Goal: Transaction & Acquisition: Purchase product/service

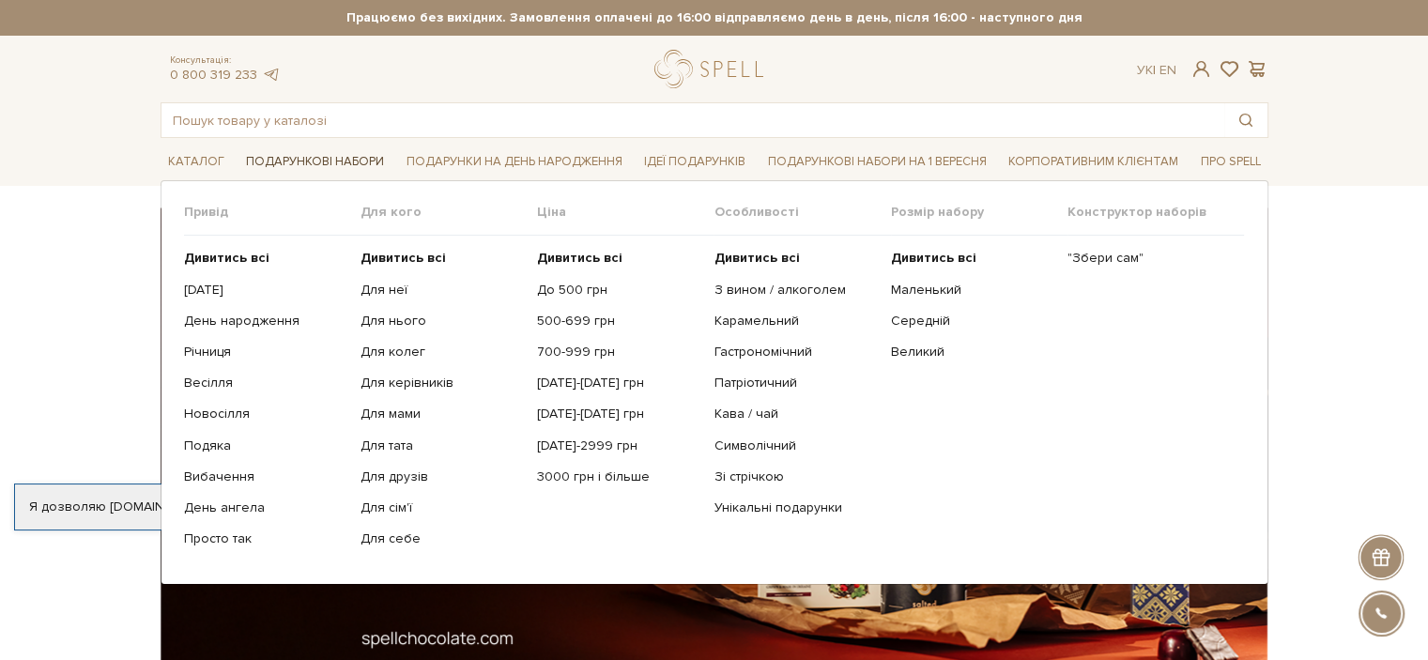
click at [285, 163] on link "Подарункові набори" at bounding box center [314, 161] width 153 height 29
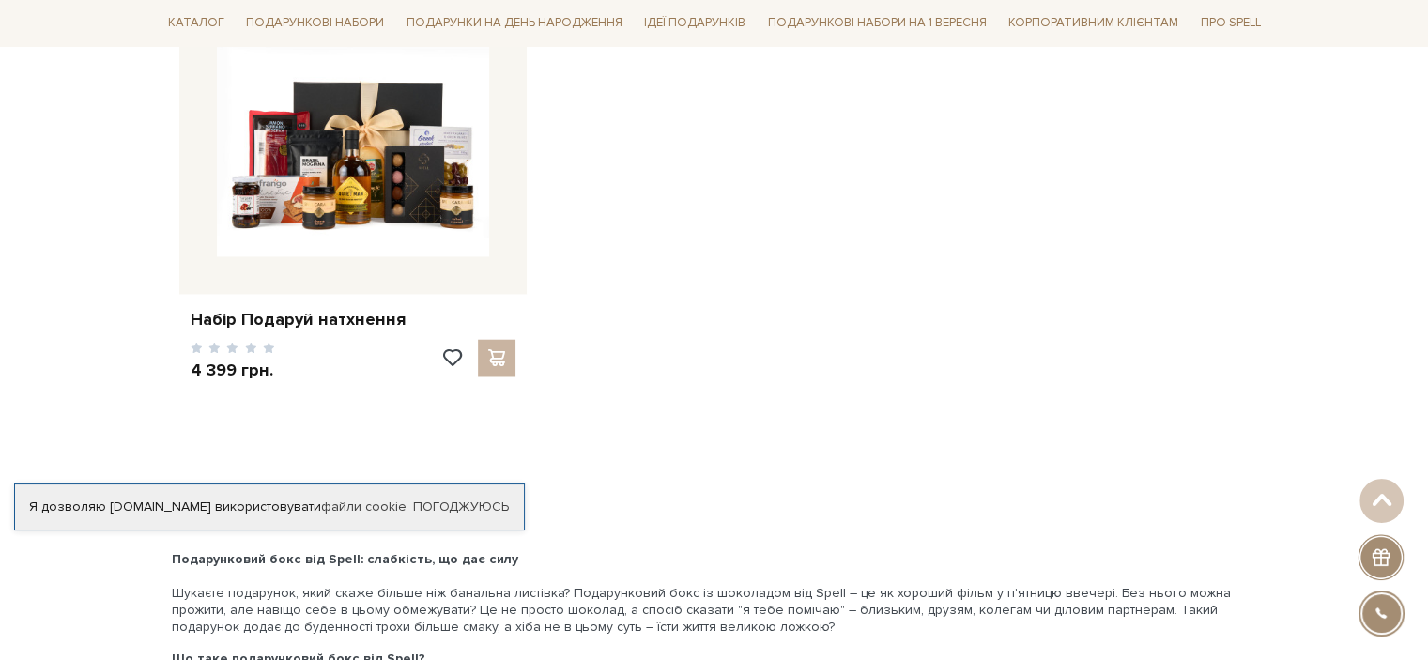
scroll to position [2996, 0]
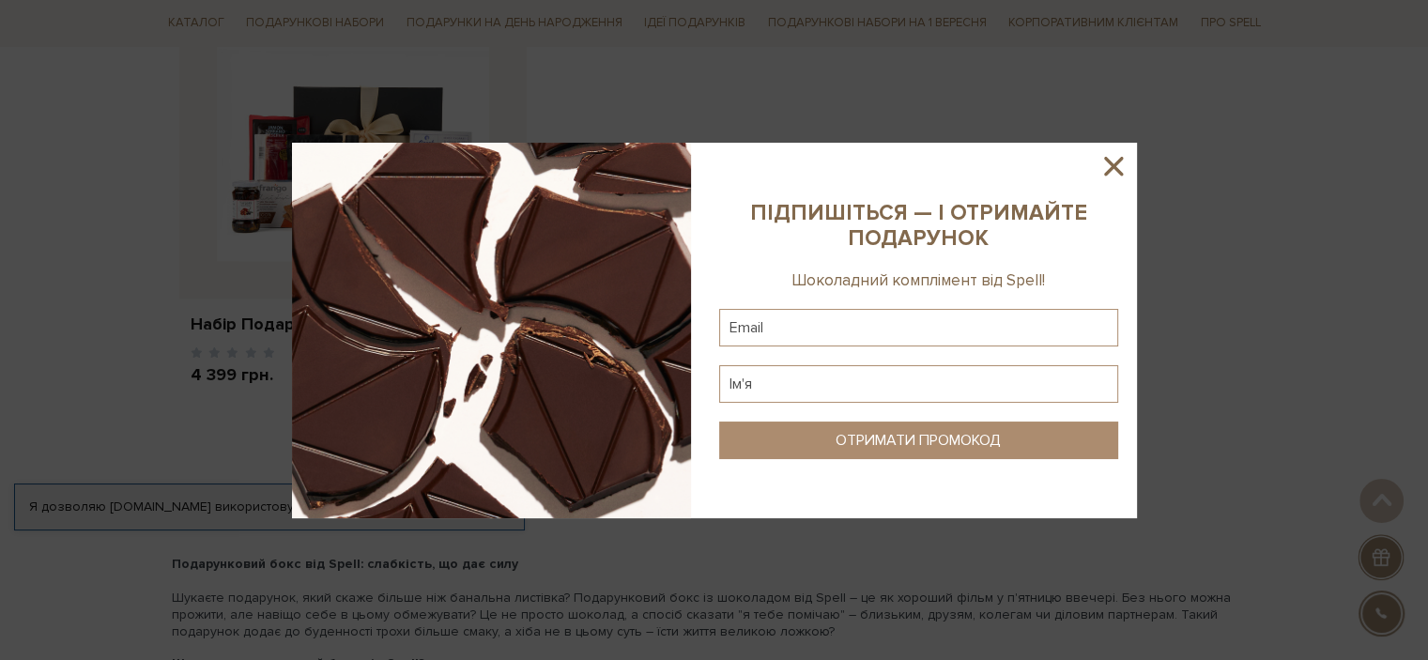
click at [1116, 164] on icon at bounding box center [1113, 166] width 19 height 19
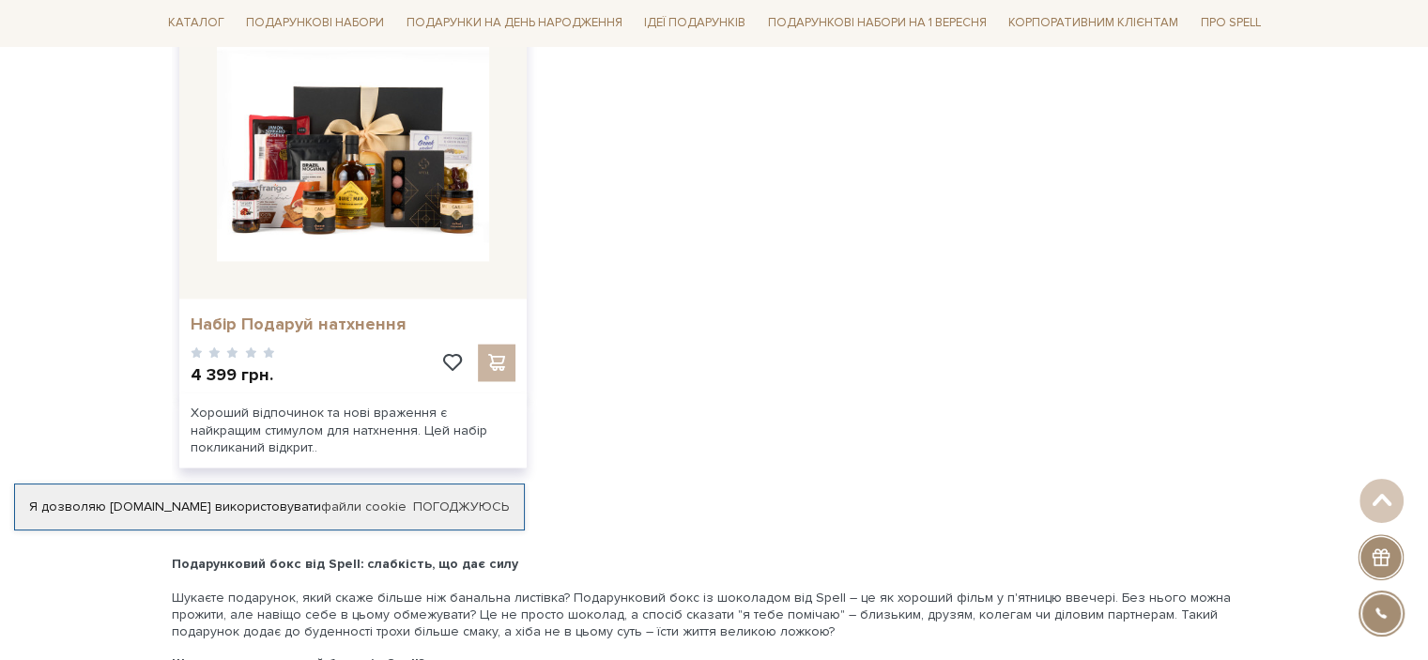
click at [364, 314] on link "Набір Подаруй натхнення" at bounding box center [353, 325] width 325 height 22
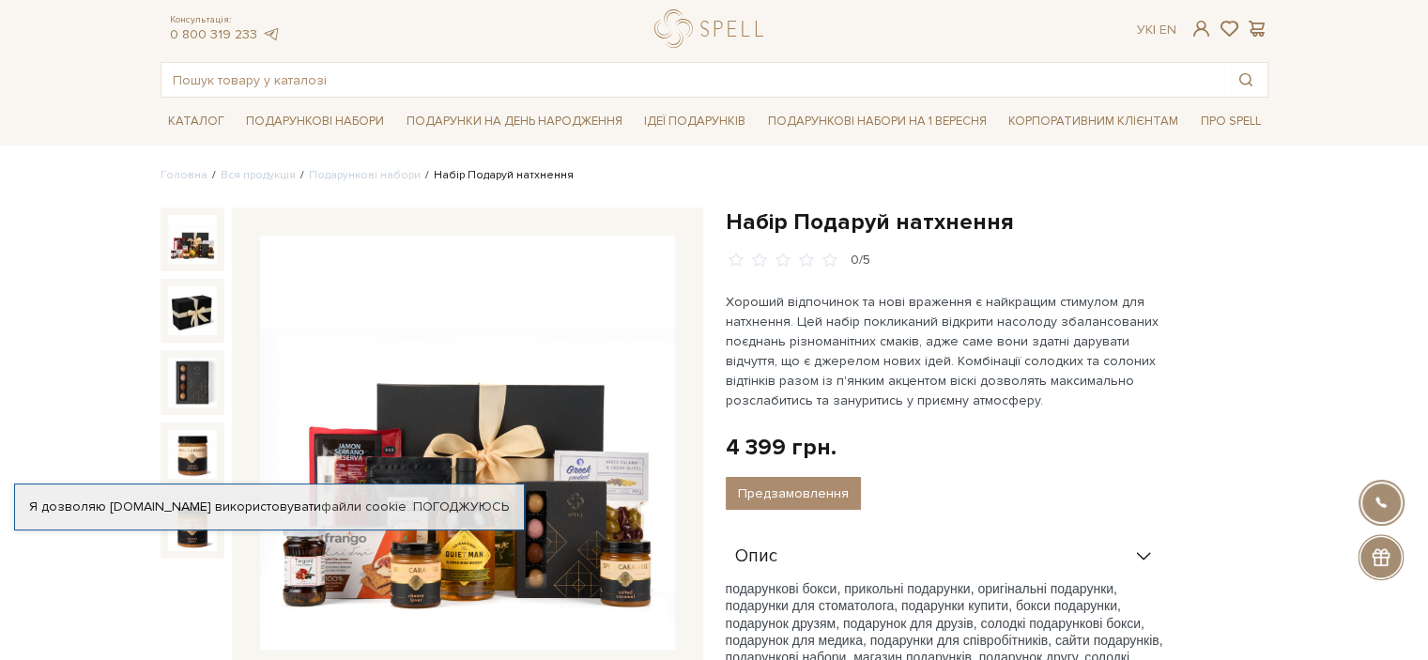
scroll to position [29, 0]
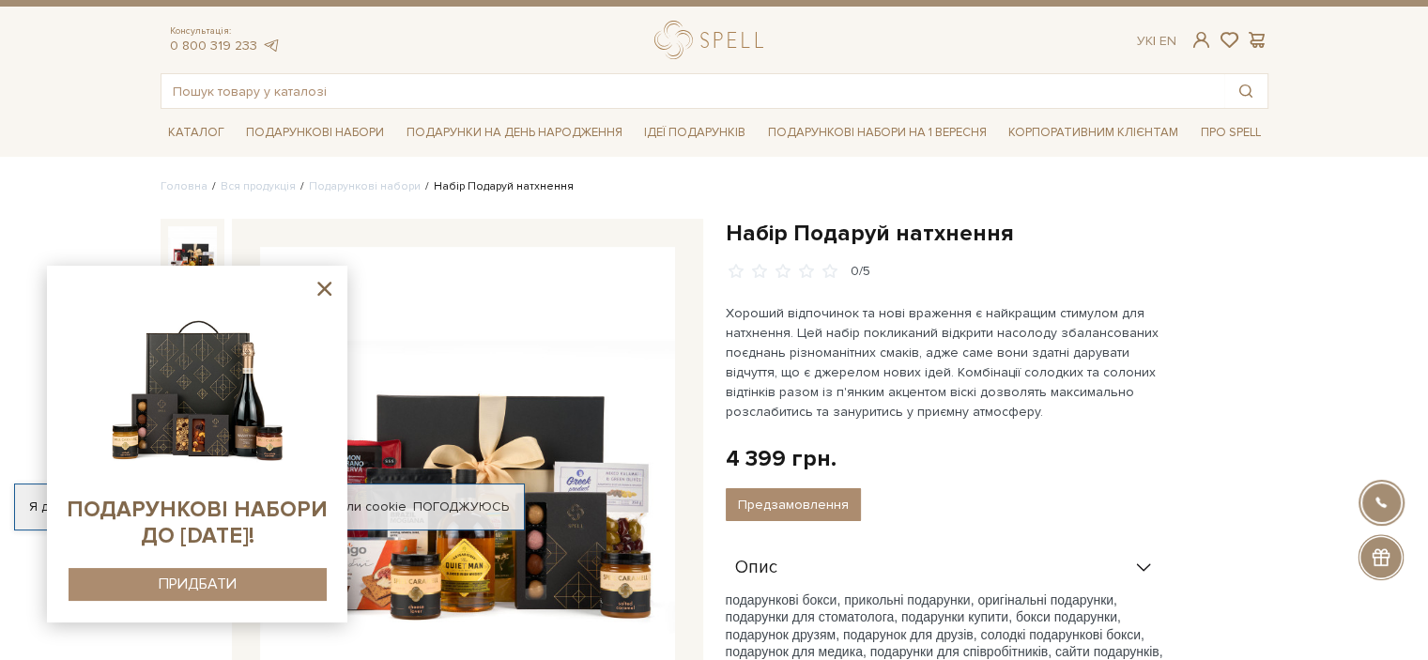
click at [323, 293] on icon at bounding box center [324, 288] width 23 height 23
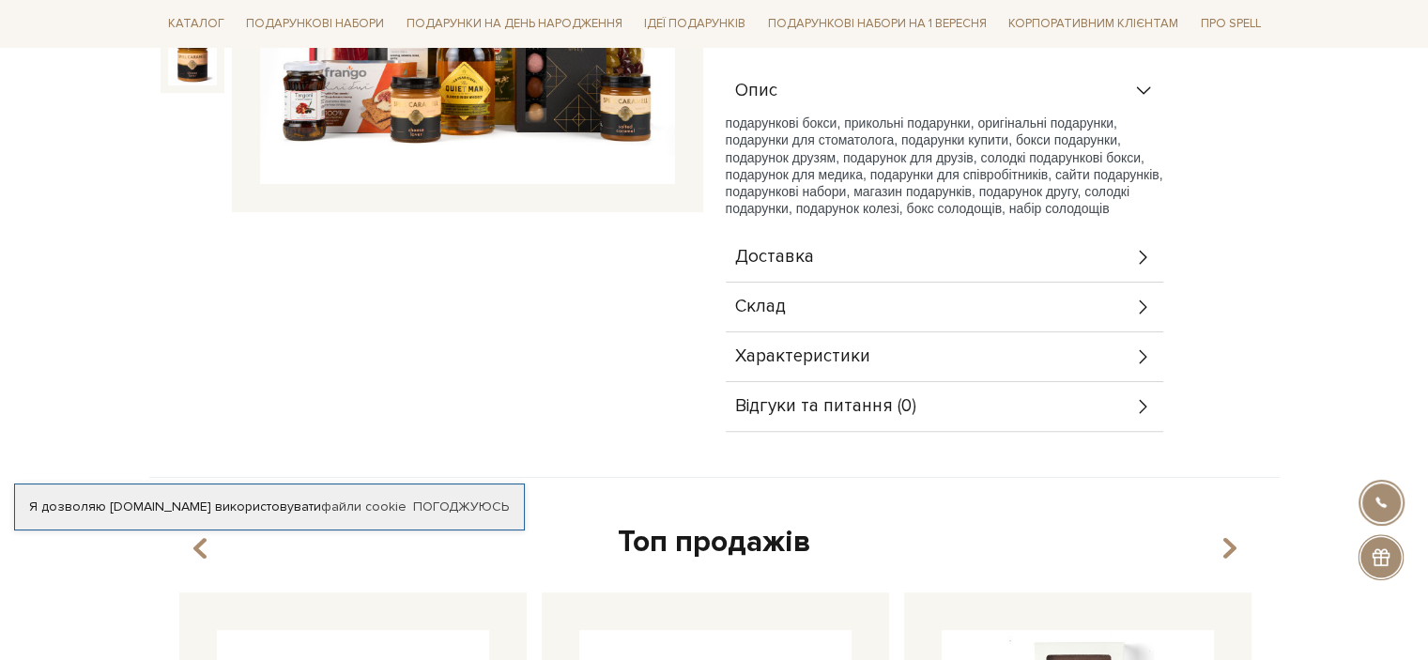
scroll to position [498, 0]
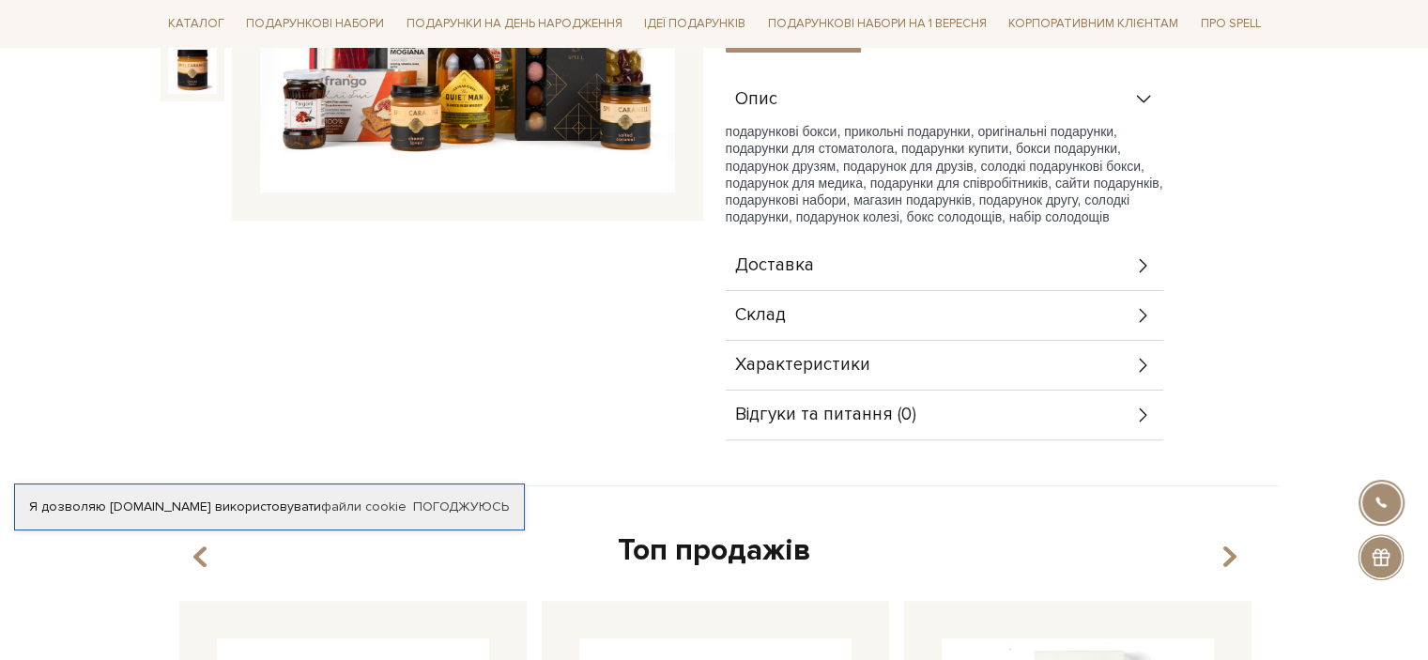
click at [1136, 377] on div "Характеристики" at bounding box center [945, 365] width 438 height 49
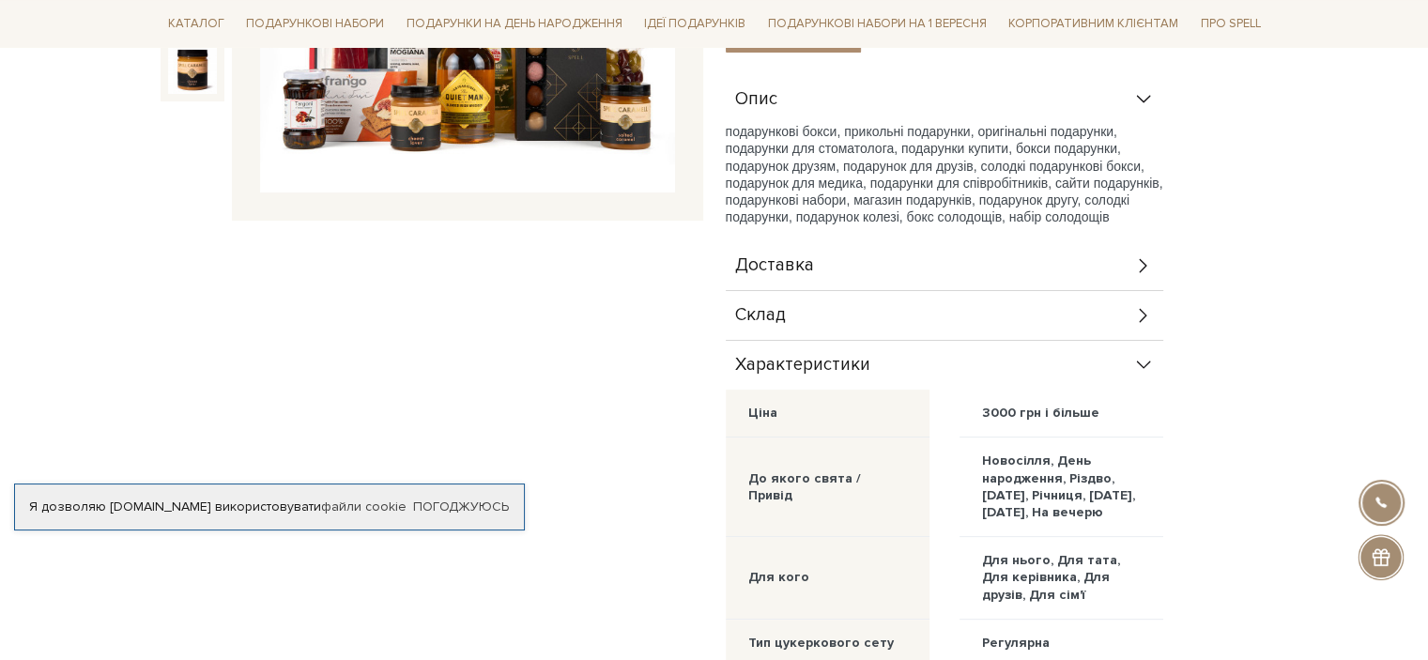
click at [1136, 377] on div "Характеристики" at bounding box center [945, 365] width 438 height 49
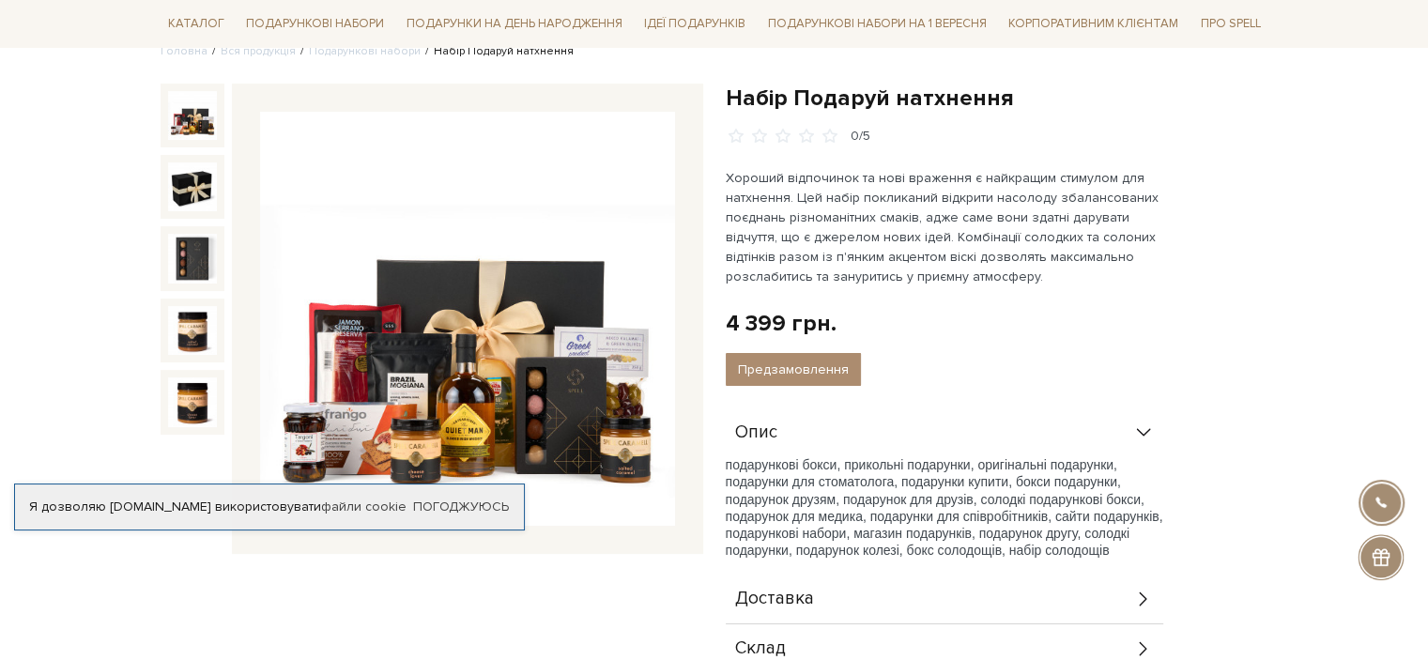
scroll to position [176, 0]
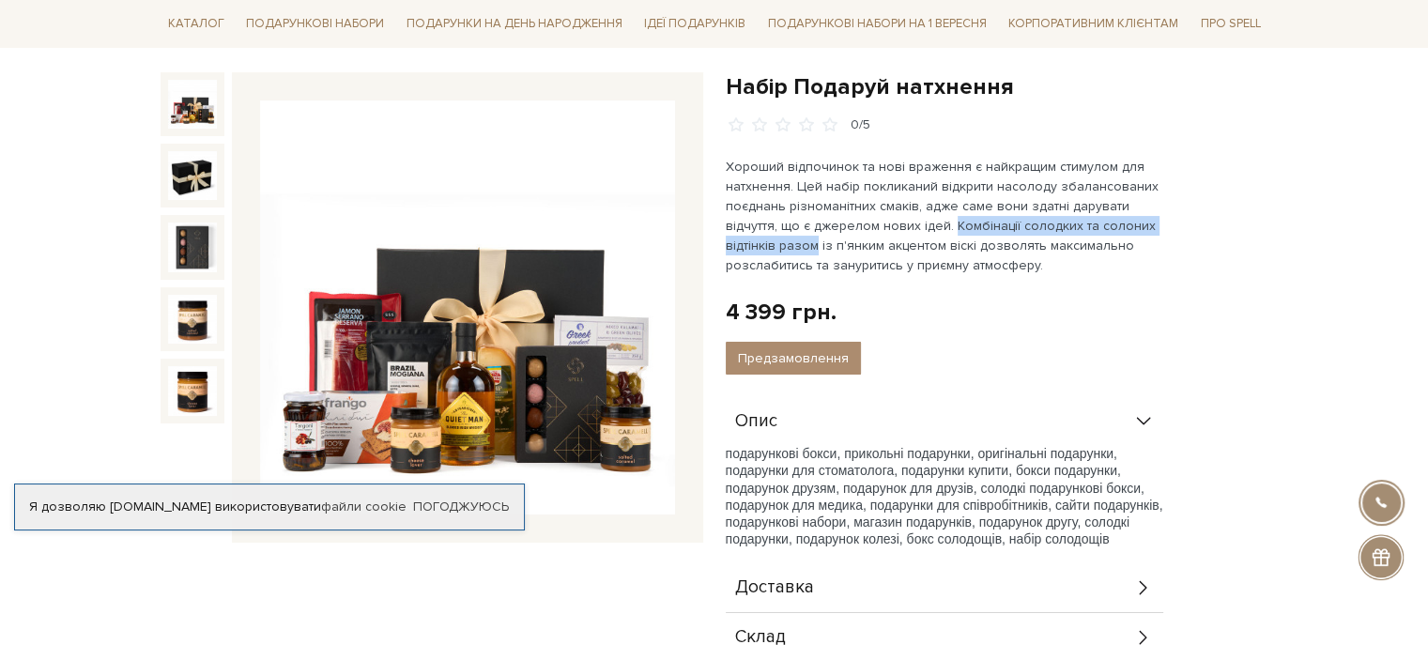
drag, startPoint x: 946, startPoint y: 224, endPoint x: 817, endPoint y: 247, distance: 131.5
click at [817, 247] on p "Хороший відпочинок та нові враження є найкращим стимулом для натхнення. Цей наб…" at bounding box center [946, 216] width 440 height 118
copy p "Комбінації солодких та солоних відтінків разом"
